Goal: Check status: Check status

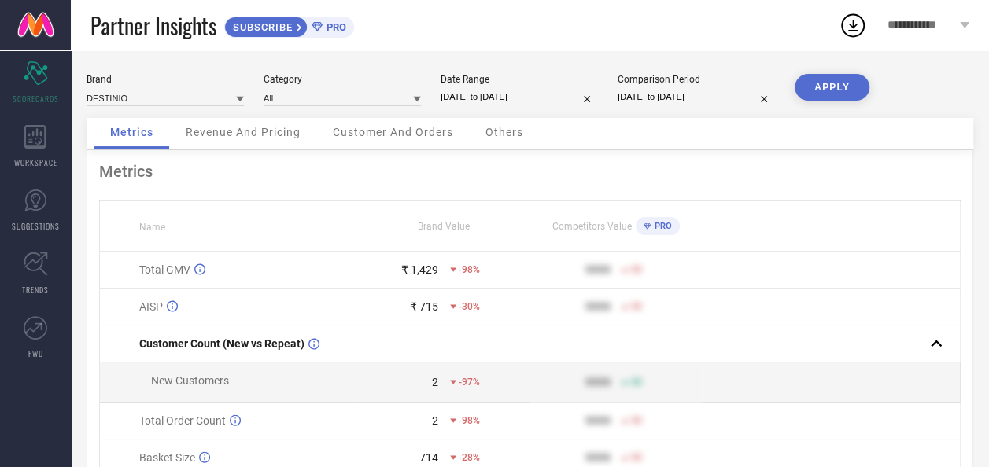
click at [509, 101] on input "[DATE] to [DATE]" at bounding box center [519, 97] width 157 height 17
select select "7"
select select "2025"
select select "8"
select select "2025"
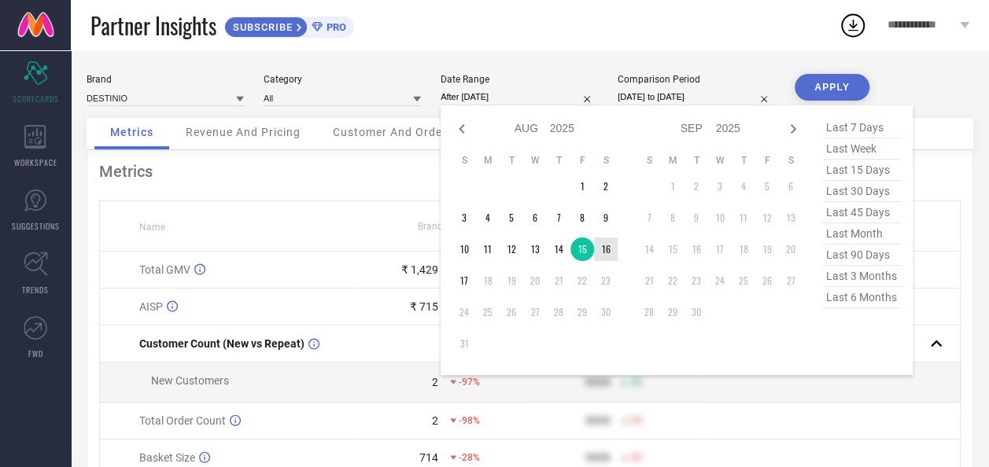
click at [603, 250] on td "16" at bounding box center [606, 250] width 24 height 24
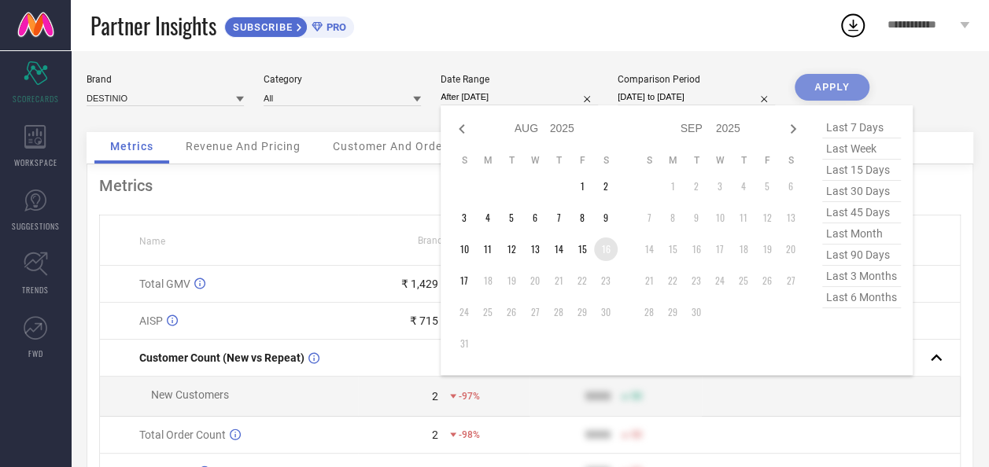
type input "[DATE] to [DATE]"
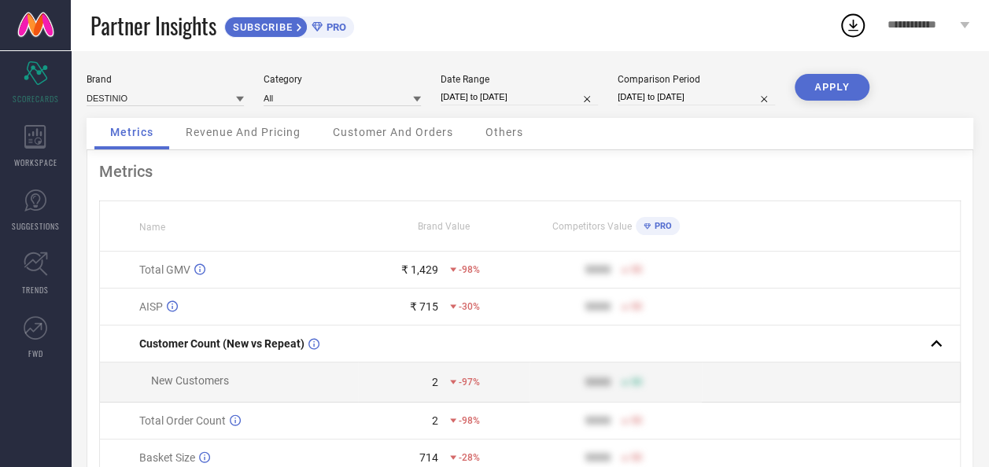
click at [843, 88] on button "APPLY" at bounding box center [831, 87] width 75 height 27
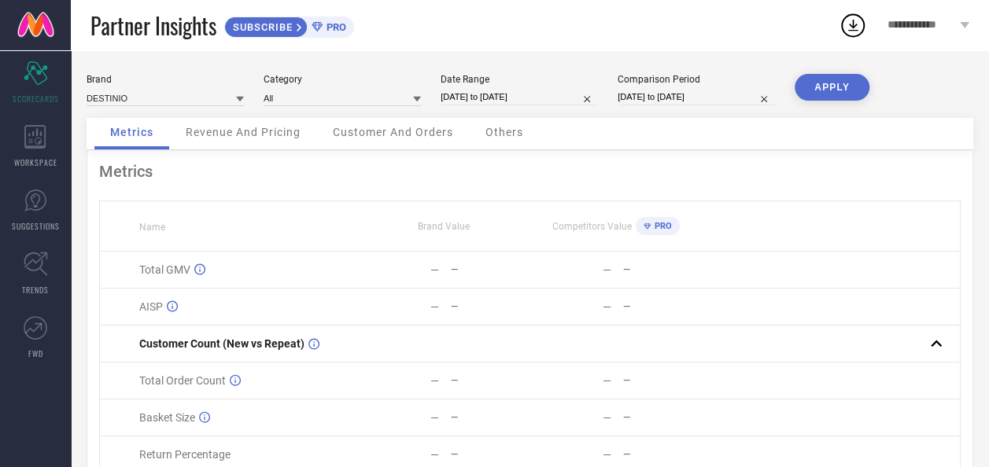
click at [238, 134] on span "Revenue And Pricing" at bounding box center [243, 132] width 115 height 13
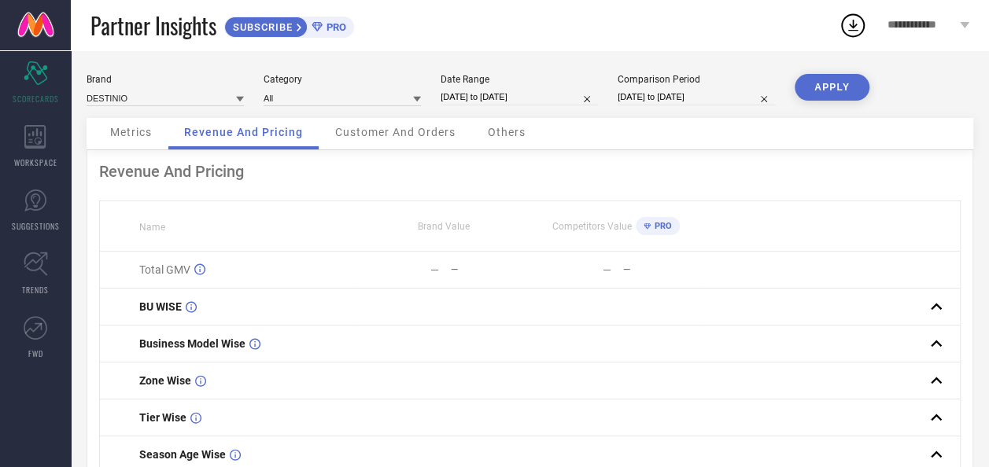
click at [395, 136] on span "Customer And Orders" at bounding box center [395, 132] width 120 height 13
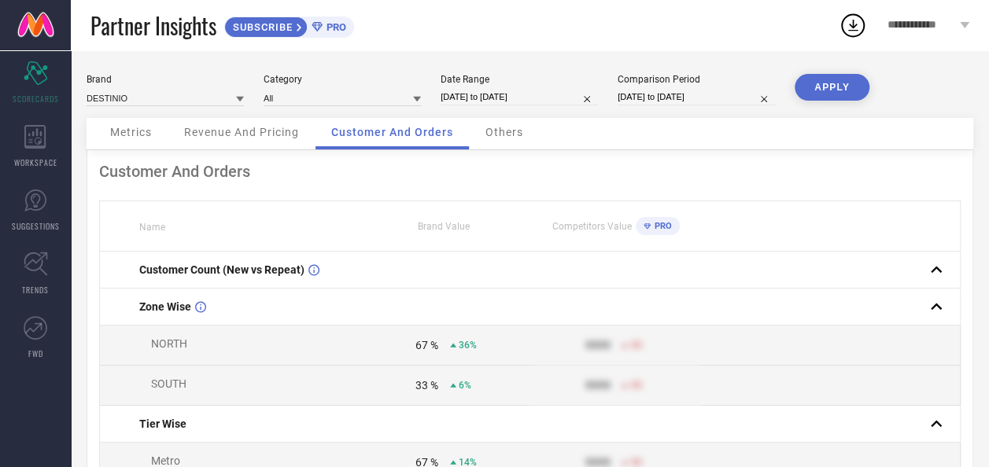
click at [123, 132] on span "Metrics" at bounding box center [131, 132] width 42 height 13
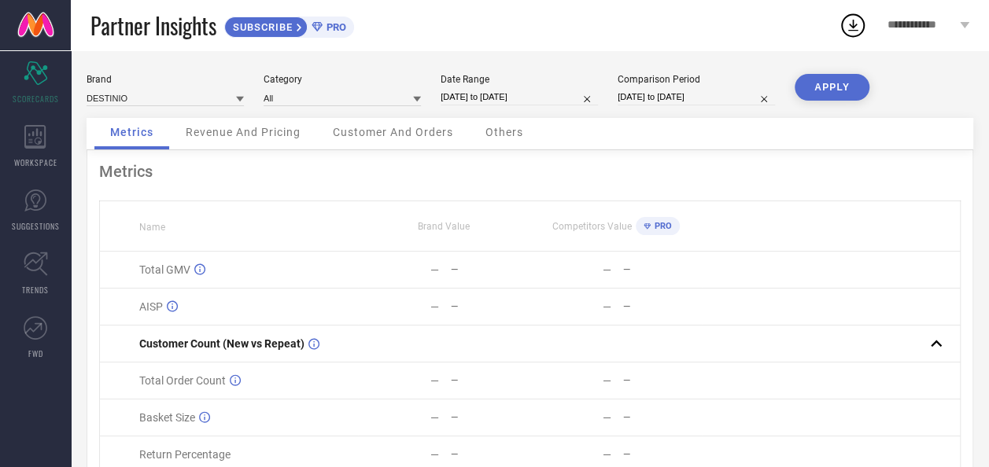
select select "7"
select select "2025"
select select "8"
select select "2025"
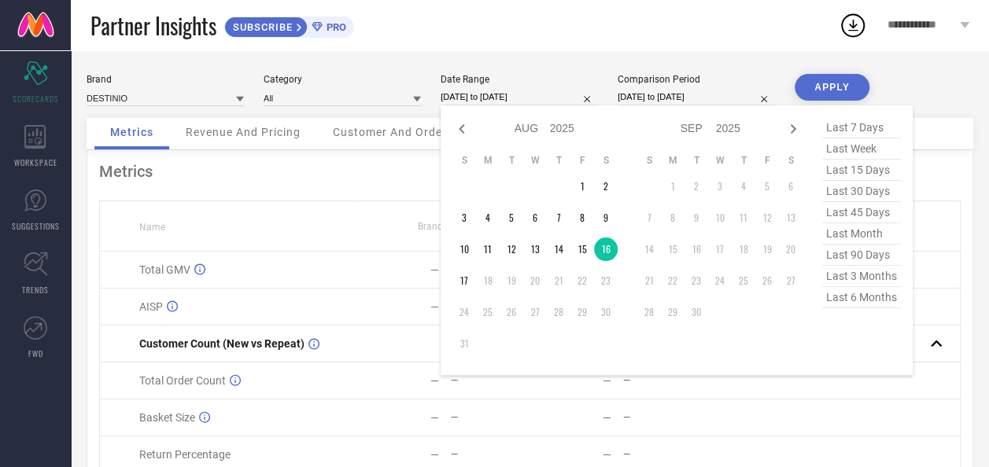
click at [538, 98] on input "[DATE] to [DATE]" at bounding box center [519, 97] width 157 height 17
click at [468, 282] on td "17" at bounding box center [464, 281] width 24 height 24
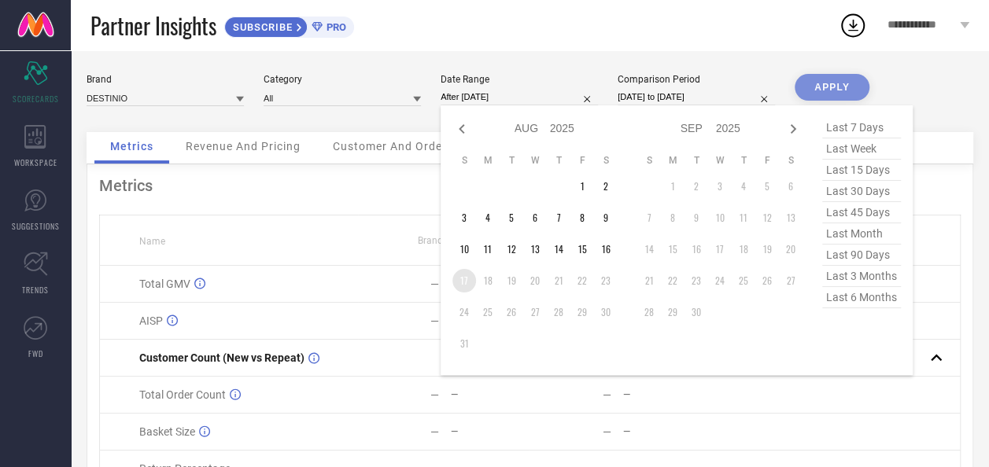
type input "[DATE] to [DATE]"
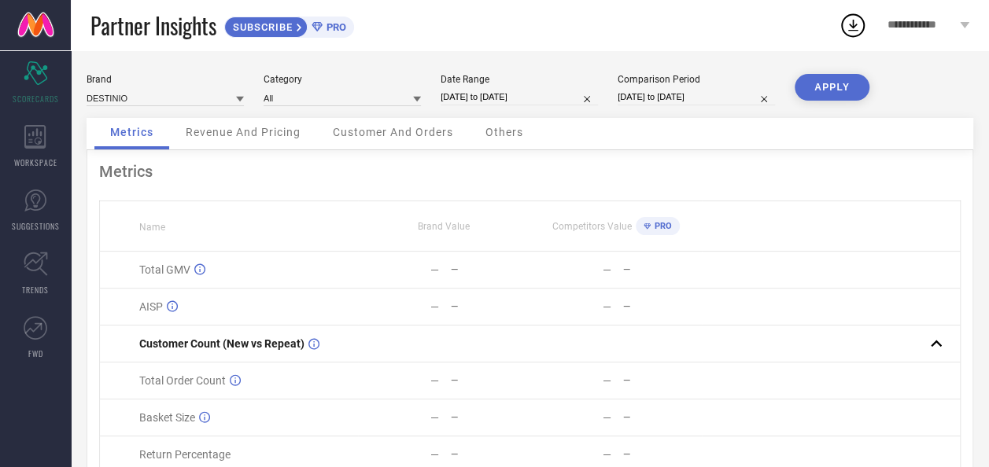
click at [839, 79] on button "APPLY" at bounding box center [831, 87] width 75 height 27
